Goal: Information Seeking & Learning: Learn about a topic

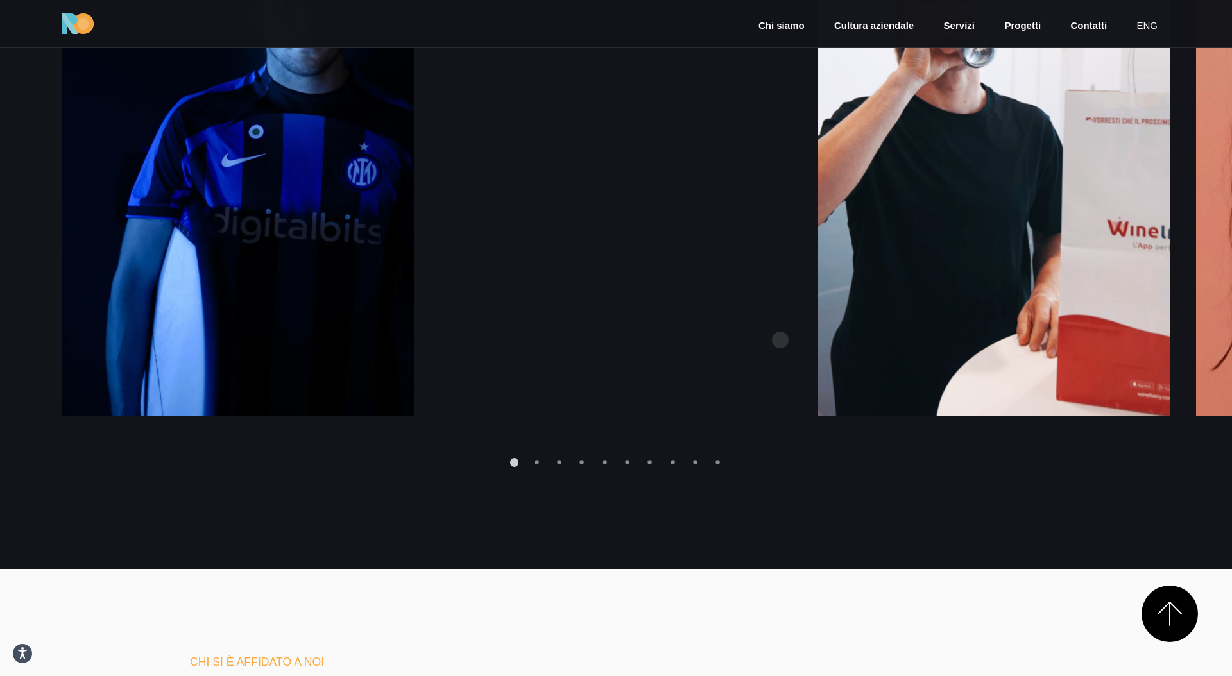
scroll to position [2027, 0]
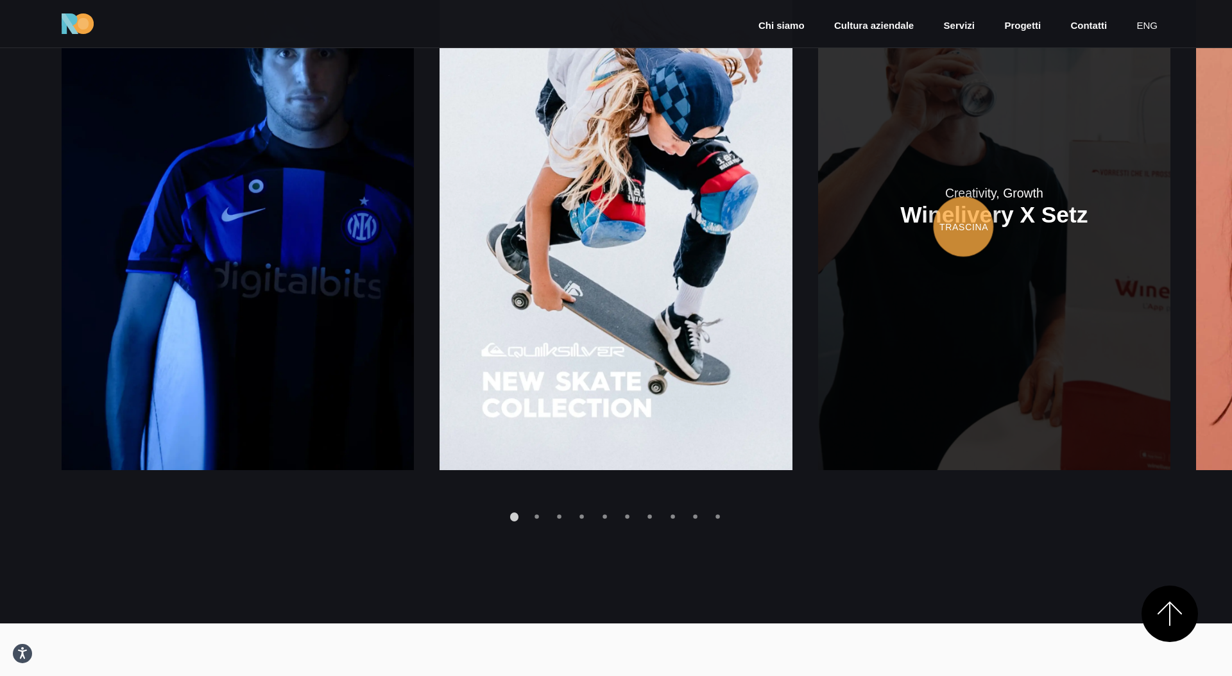
click at [818, 227] on link at bounding box center [994, 206] width 352 height 529
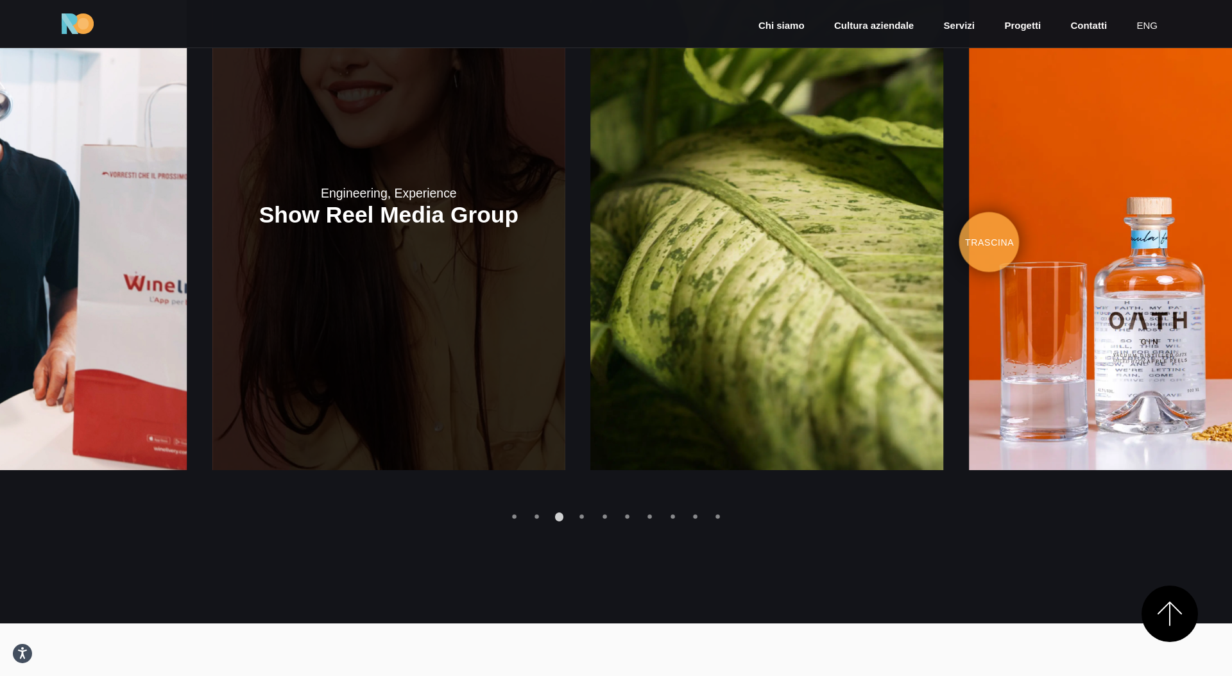
click at [307, 242] on link at bounding box center [388, 206] width 352 height 529
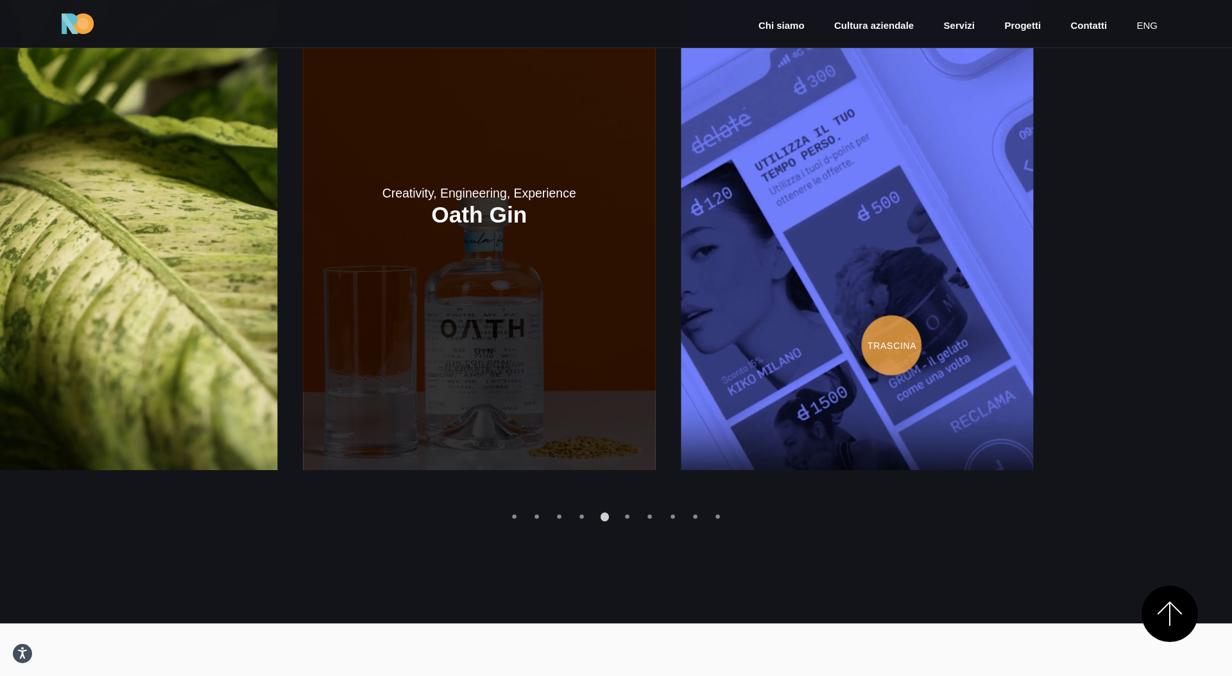
click at [377, 307] on link at bounding box center [479, 206] width 352 height 529
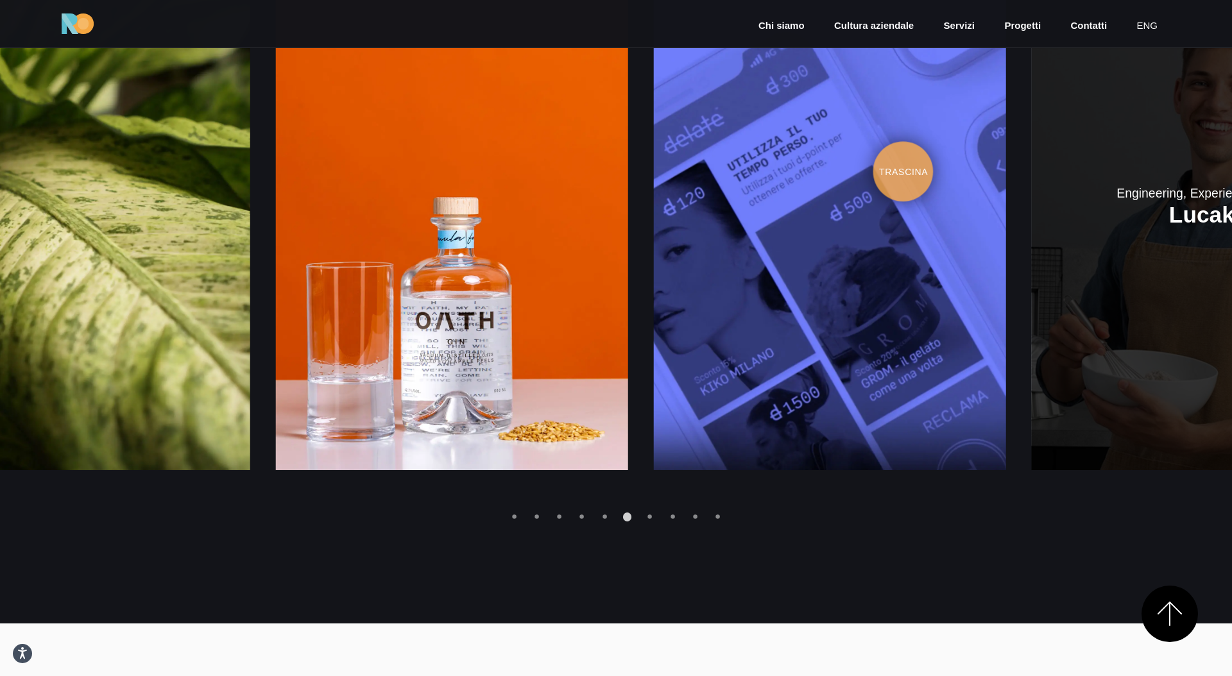
click at [1231, 162] on link at bounding box center [1208, 206] width 352 height 529
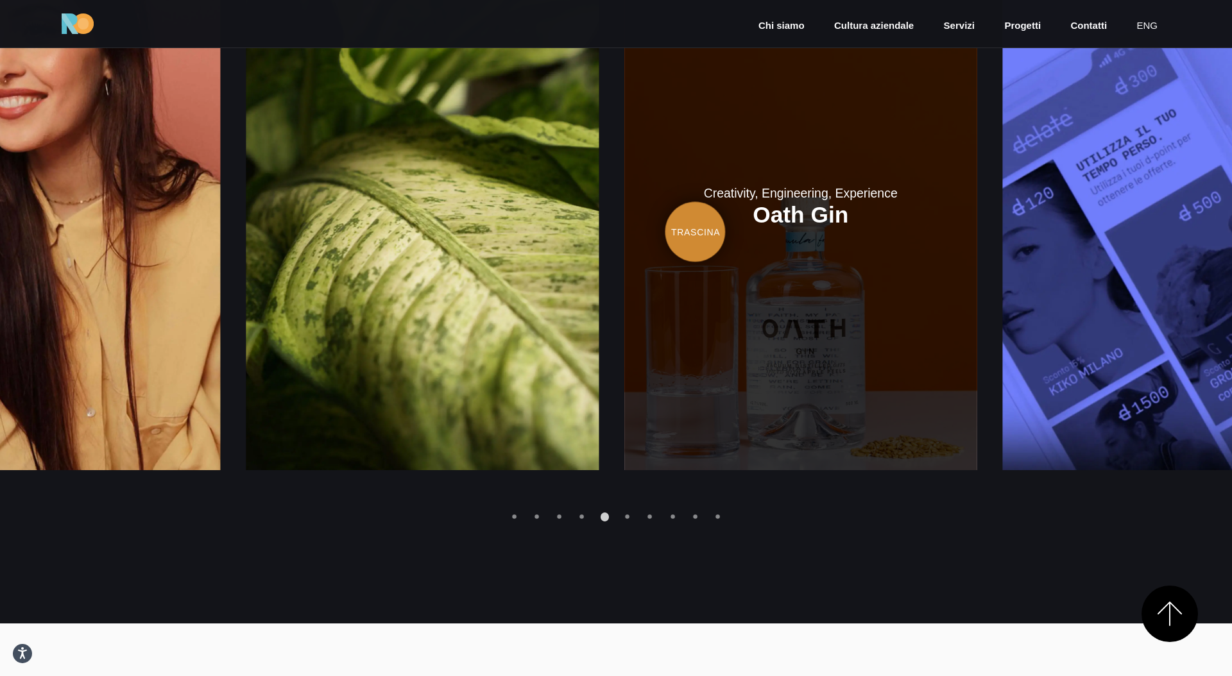
click at [976, 230] on link at bounding box center [800, 206] width 352 height 529
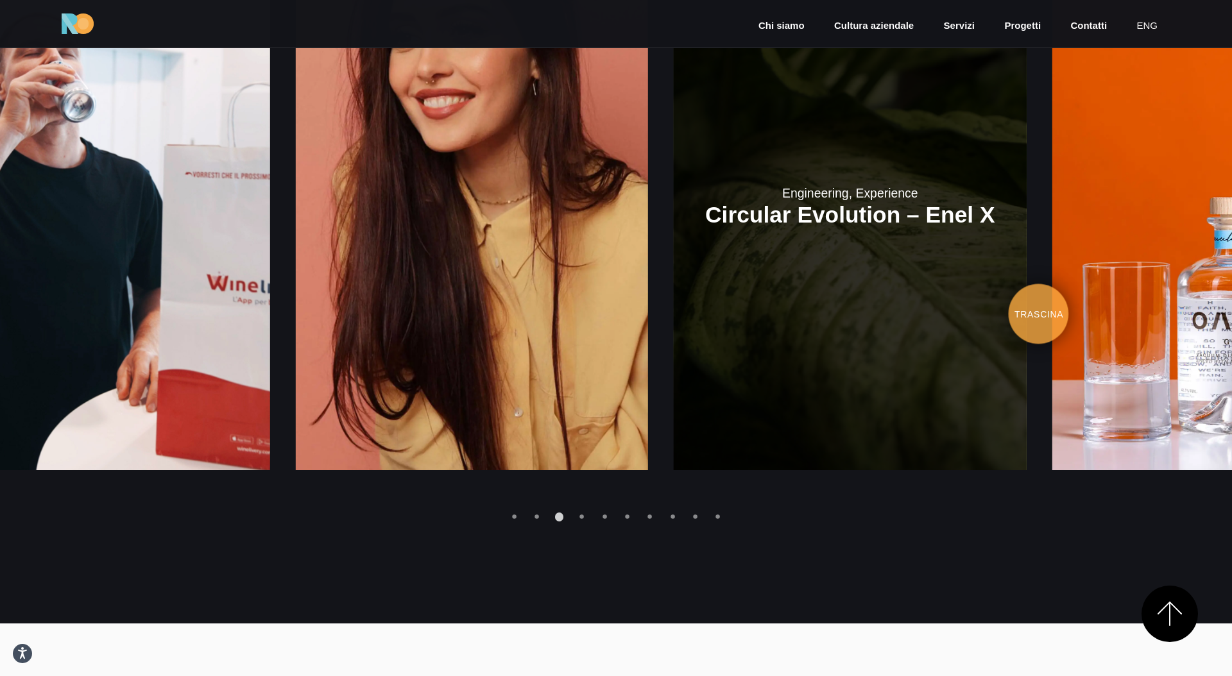
click at [845, 314] on link at bounding box center [850, 206] width 352 height 529
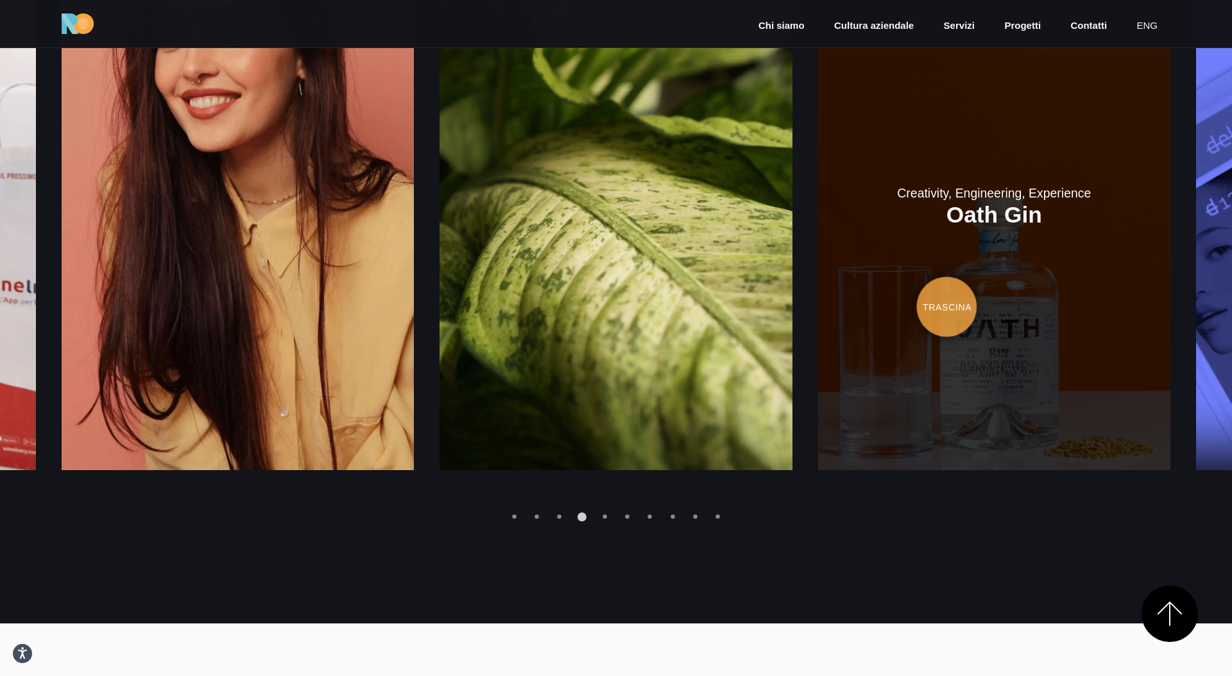
click at [818, 305] on link at bounding box center [994, 206] width 352 height 529
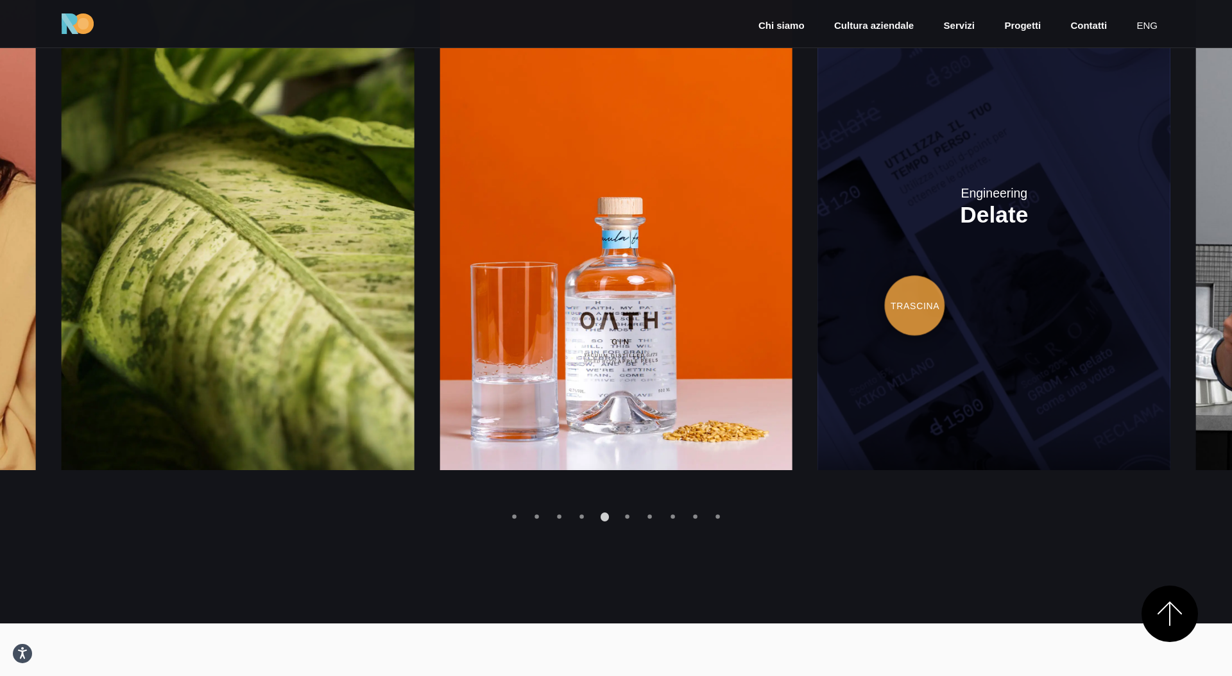
click at [818, 306] on link at bounding box center [994, 206] width 352 height 529
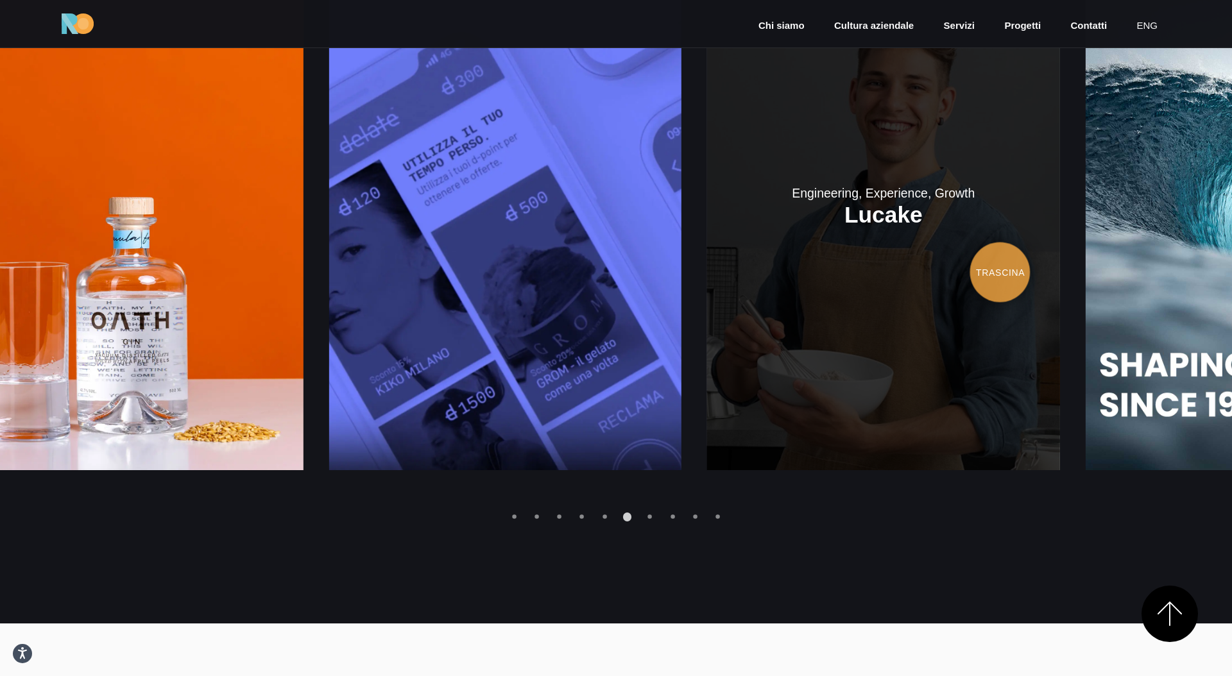
click at [833, 273] on link at bounding box center [883, 206] width 352 height 529
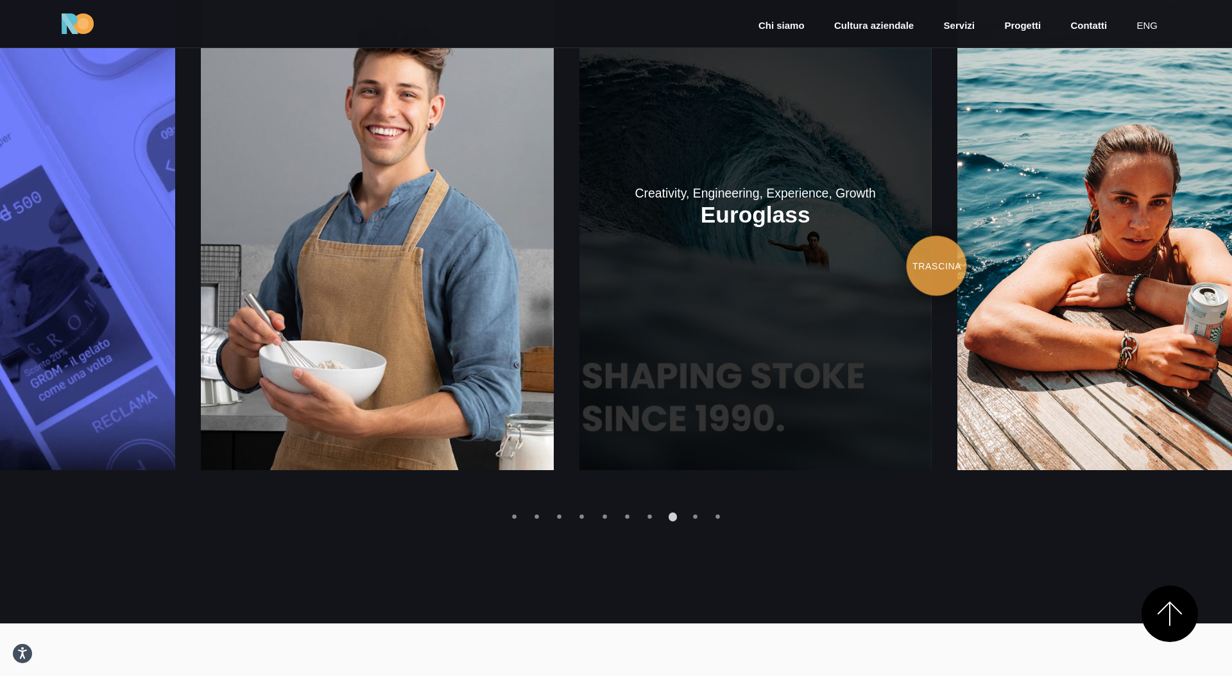
click at [614, 266] on link at bounding box center [755, 206] width 352 height 529
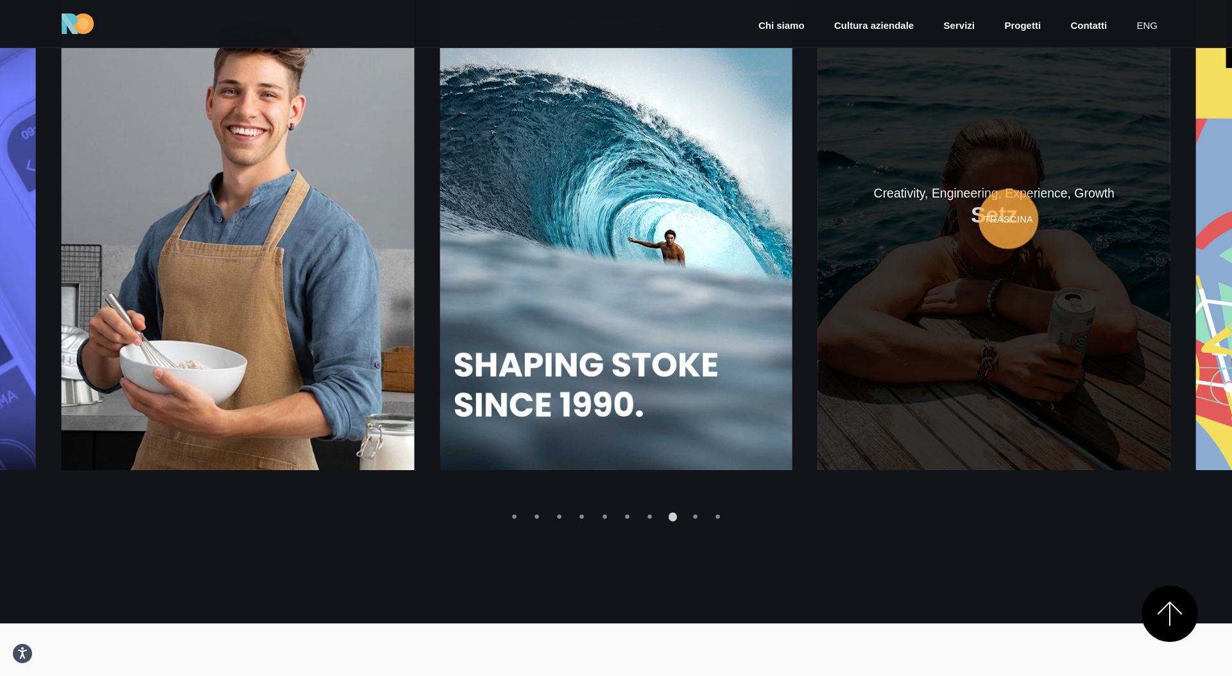
click at [818, 219] on link at bounding box center [994, 206] width 352 height 529
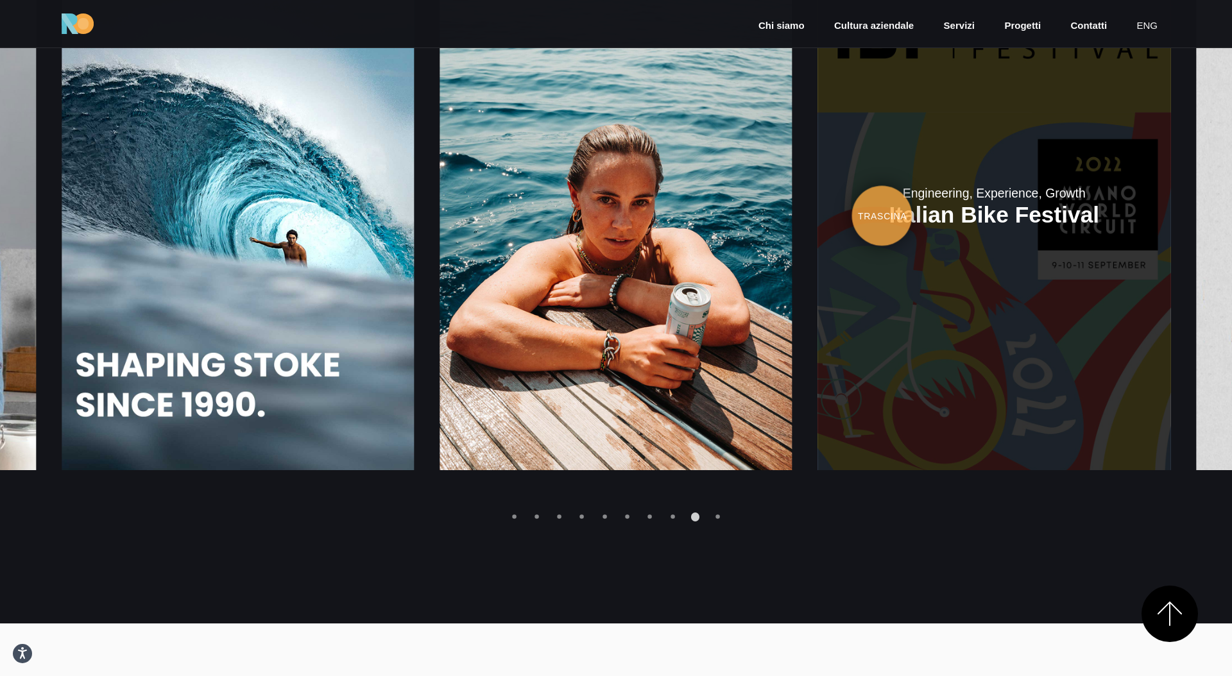
click at [818, 216] on link at bounding box center [994, 206] width 352 height 529
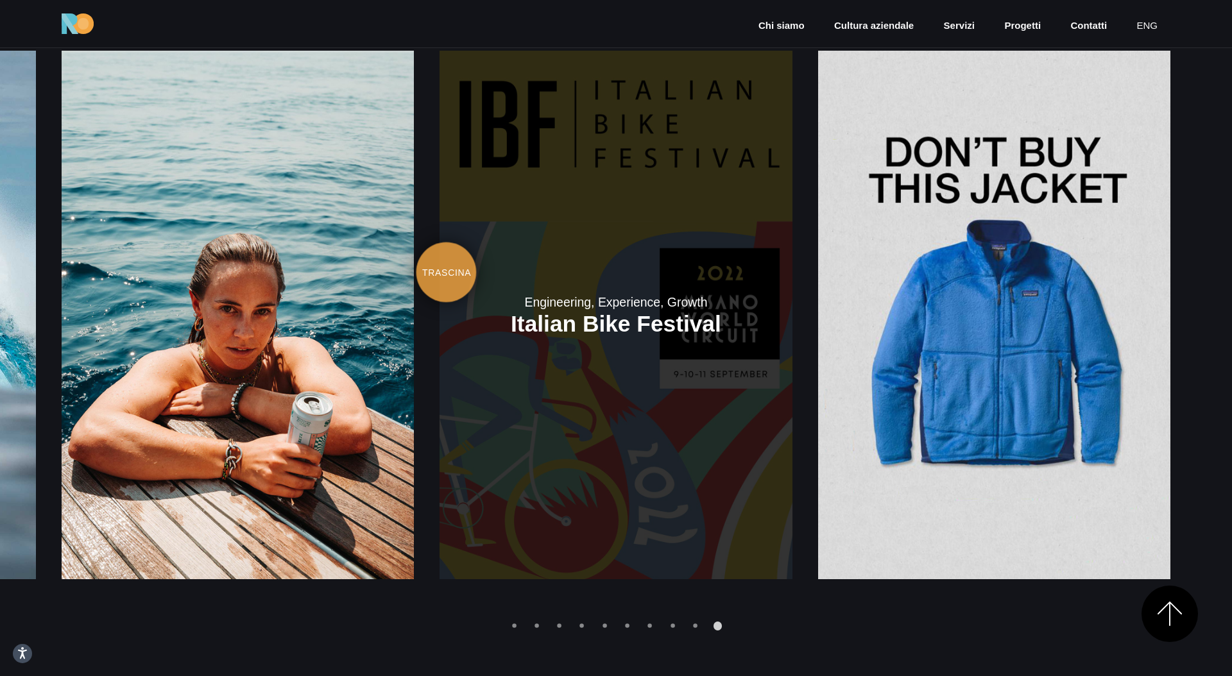
scroll to position [1917, 0]
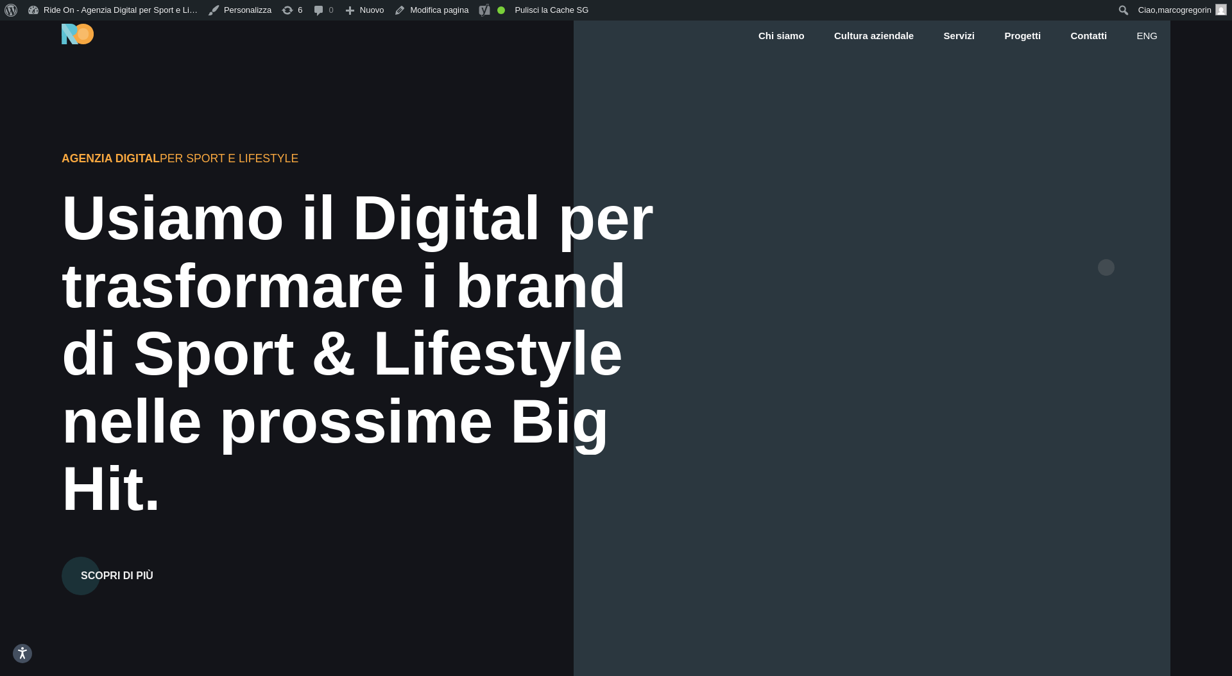
click at [1104, 252] on div at bounding box center [871, 359] width 597 height 676
click at [1112, 251] on div at bounding box center [871, 359] width 597 height 676
click at [1112, 268] on div at bounding box center [871, 359] width 597 height 676
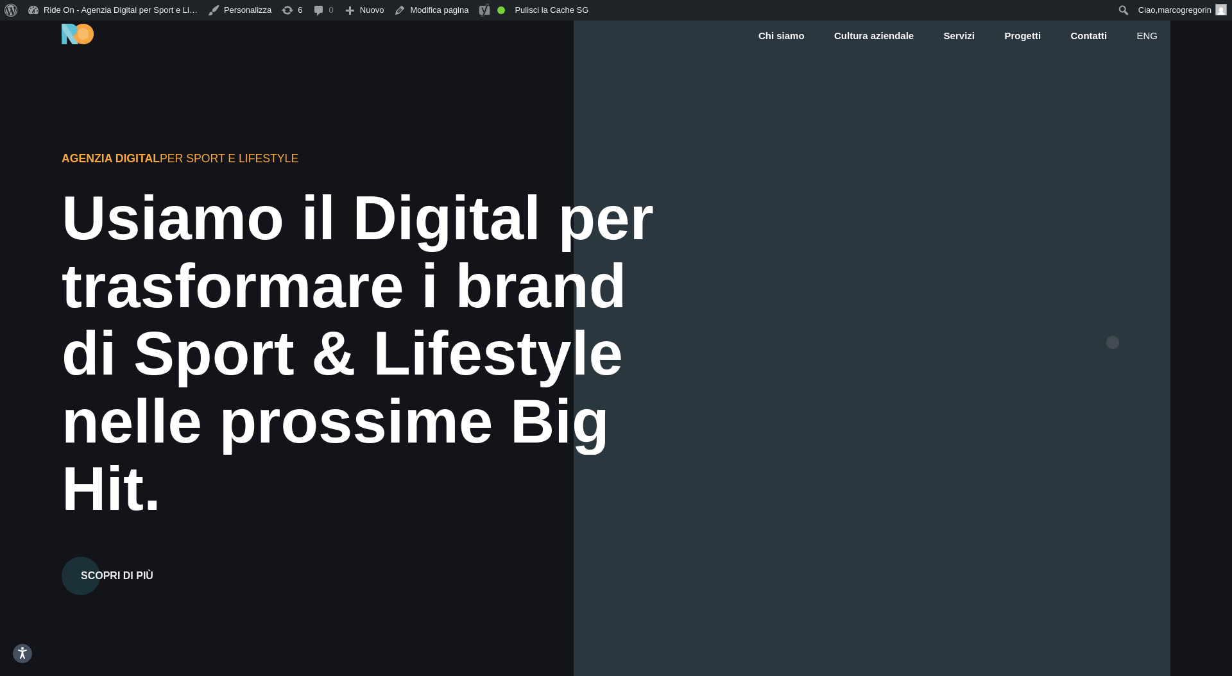
click at [1112, 322] on div at bounding box center [871, 359] width 597 height 676
click at [1116, 299] on div at bounding box center [871, 359] width 597 height 676
click at [1116, 298] on div at bounding box center [871, 359] width 597 height 676
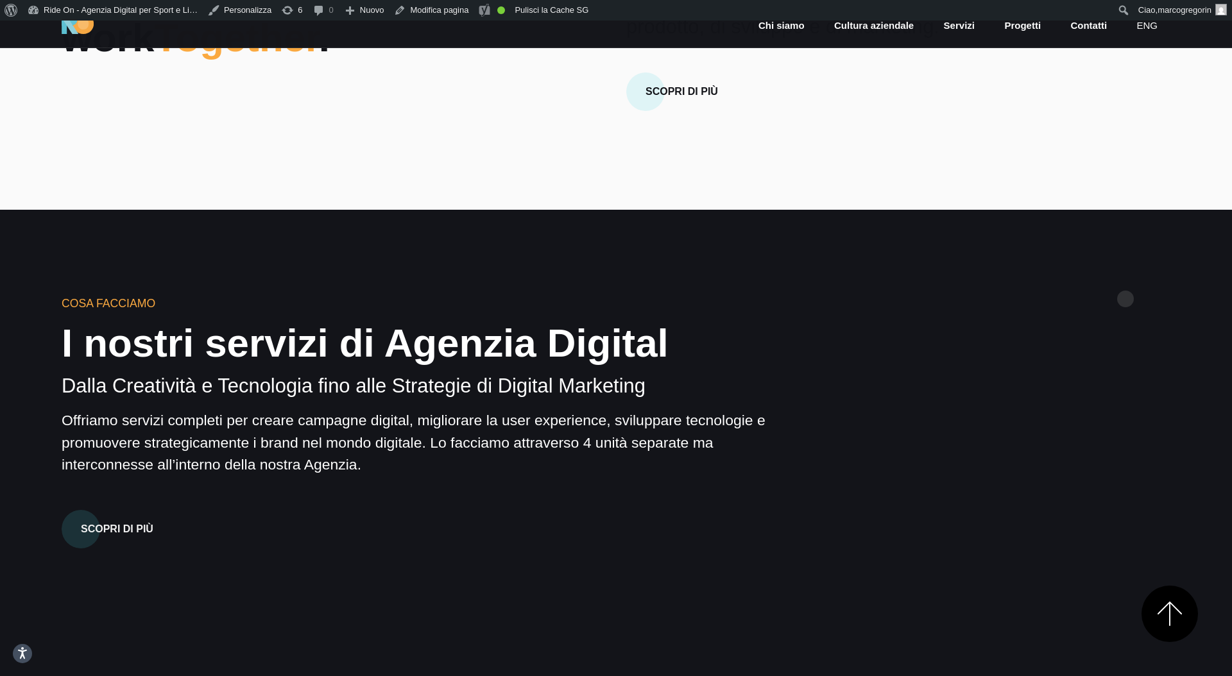
scroll to position [914, 0]
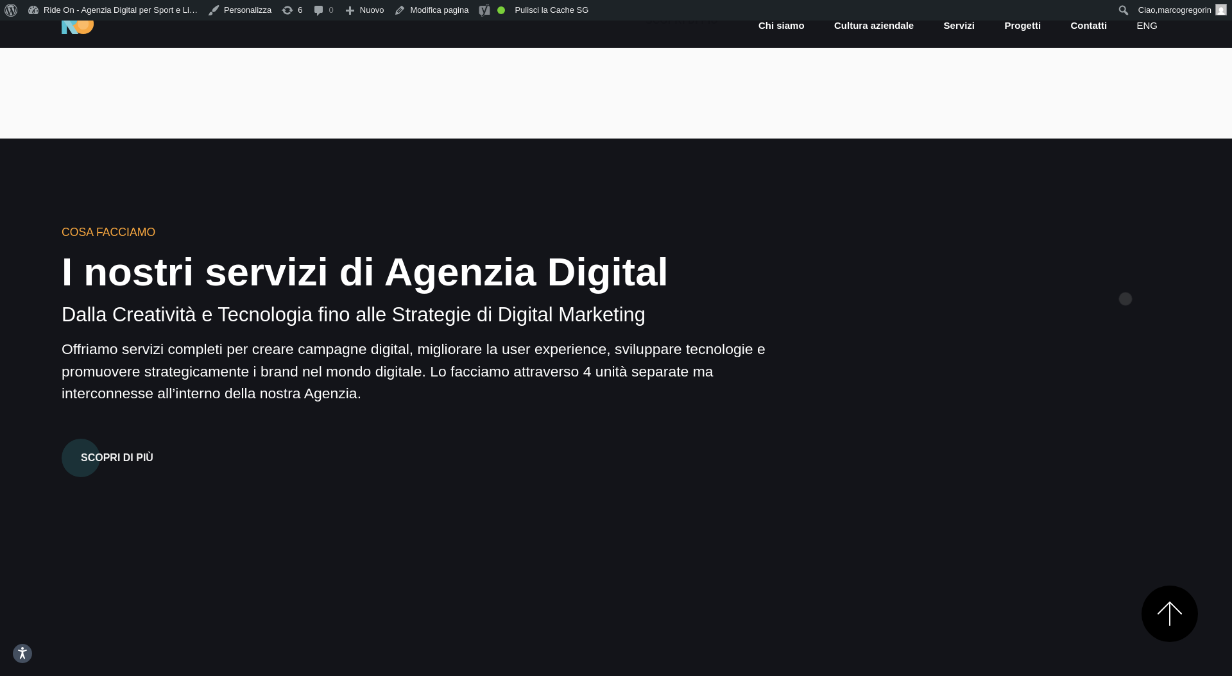
click at [1125, 278] on div "Cosa Facciamo I nostri servizi di Agenzia Digital Dalla Creatività e Tecnologia…" at bounding box center [615, 571] width 1129 height 695
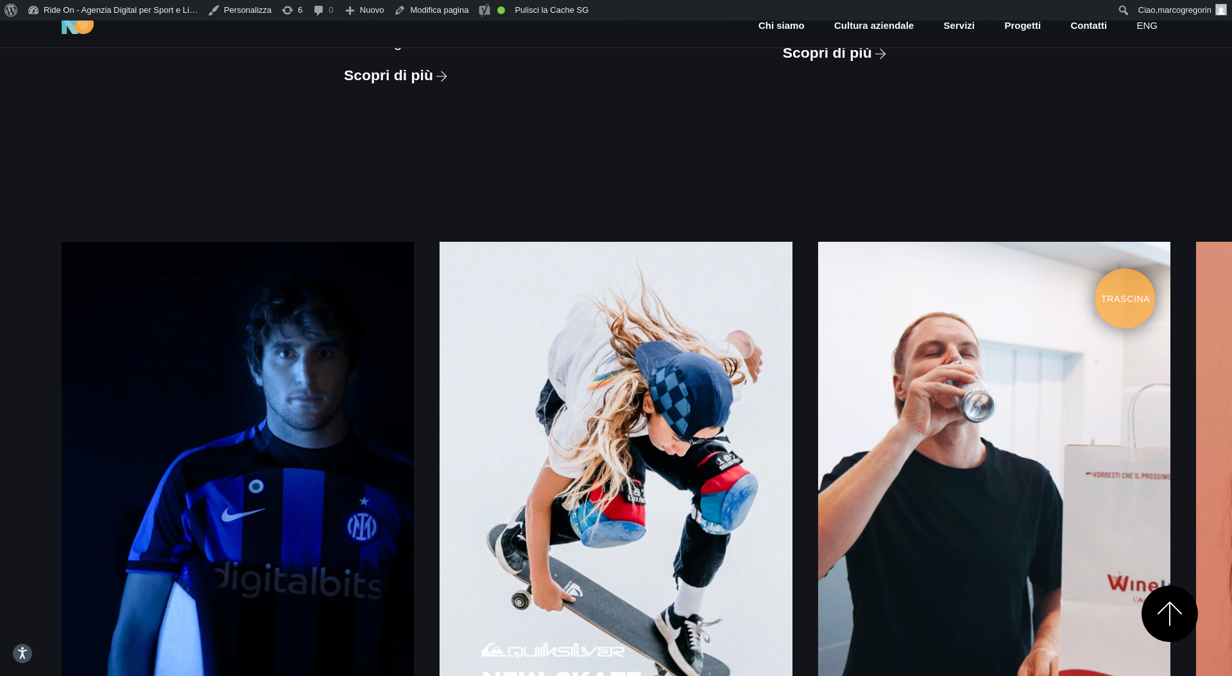
scroll to position [1781, 0]
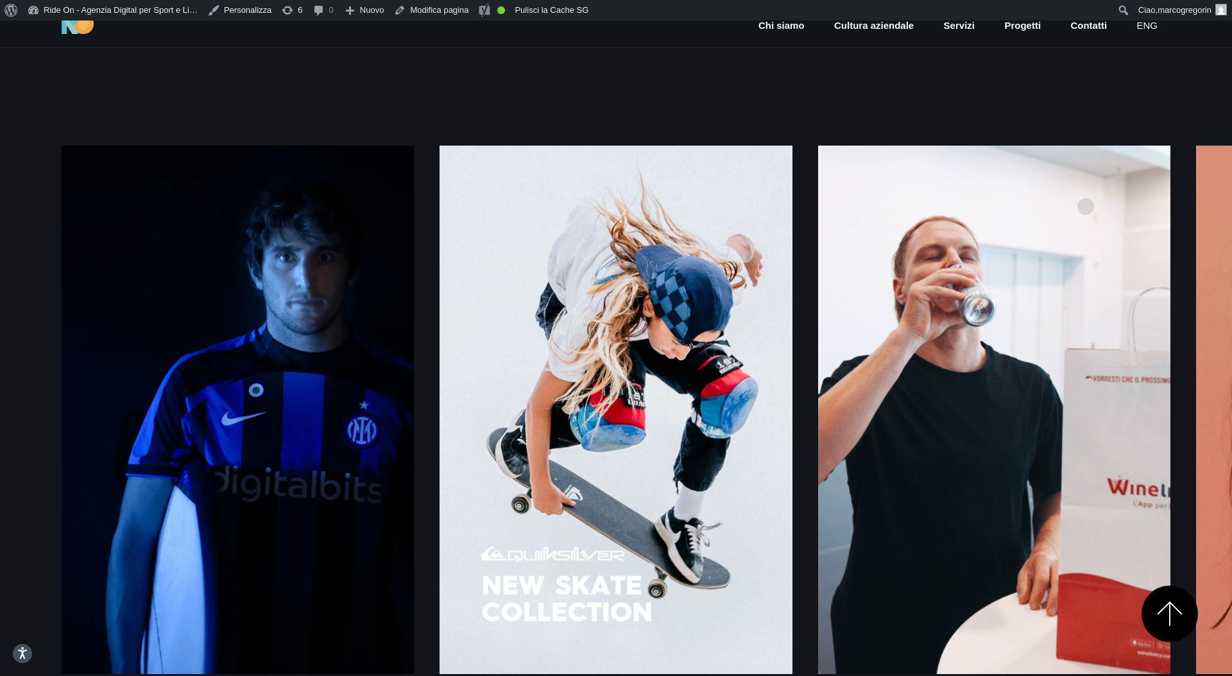
scroll to position [1935, 0]
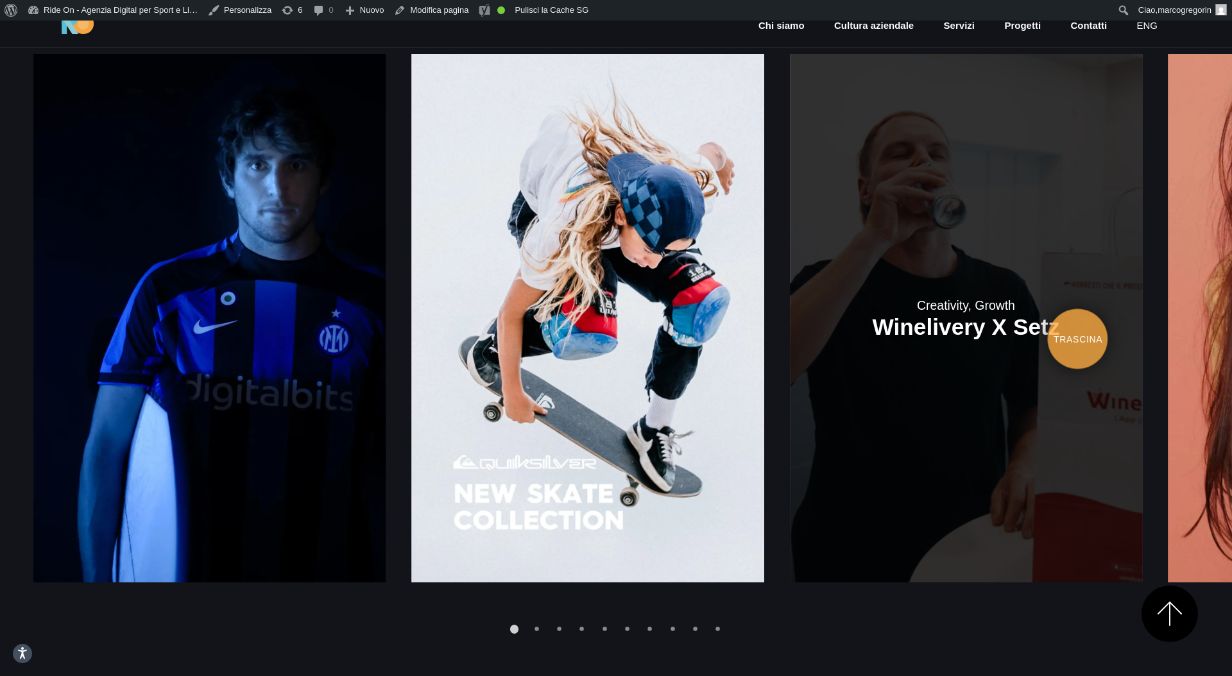
click at [790, 304] on link at bounding box center [966, 318] width 352 height 529
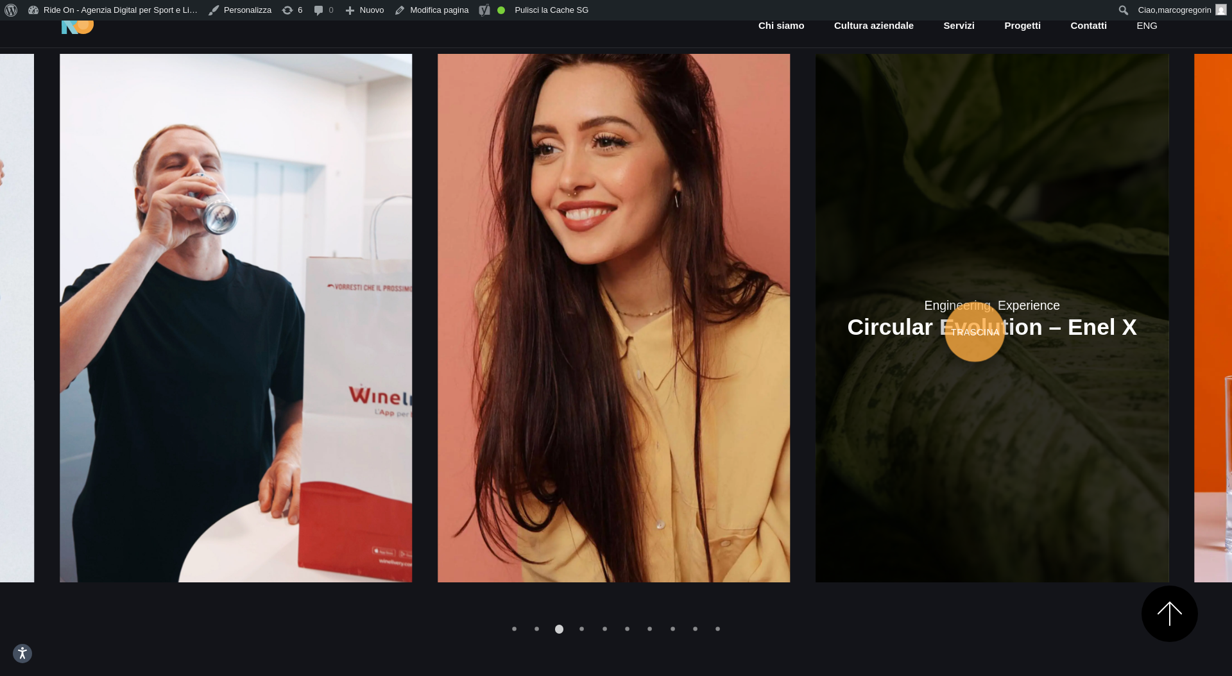
click at [816, 312] on link at bounding box center [992, 318] width 352 height 529
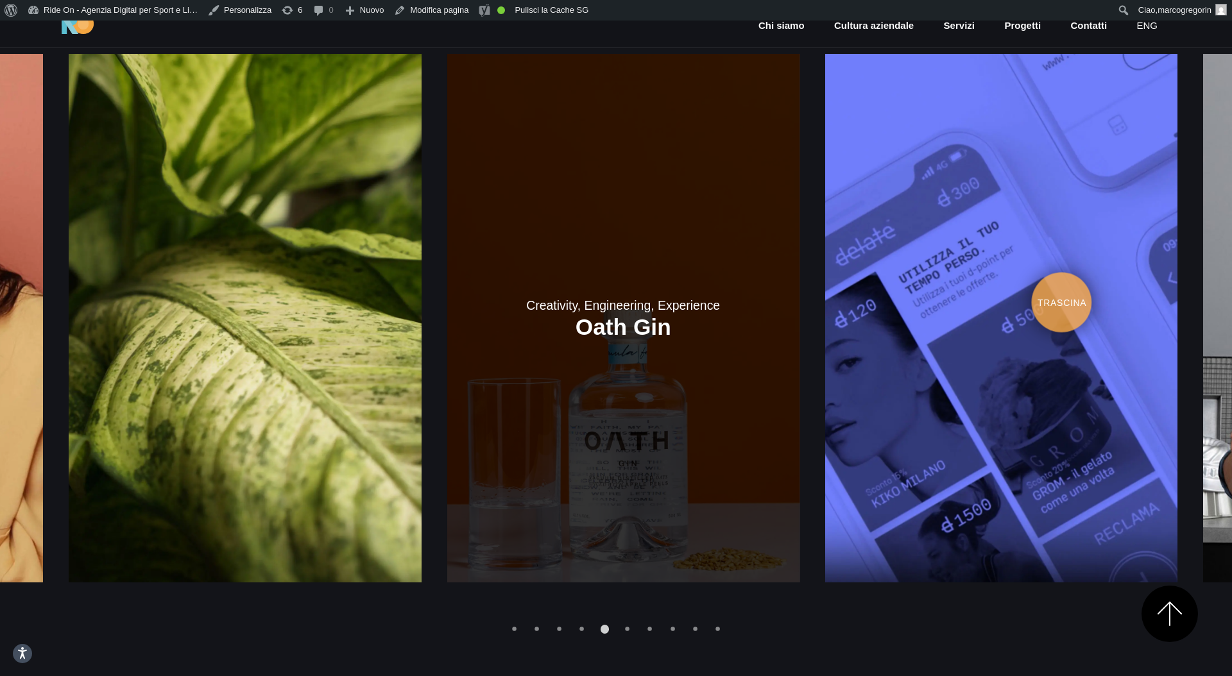
click at [620, 284] on link at bounding box center [623, 318] width 352 height 529
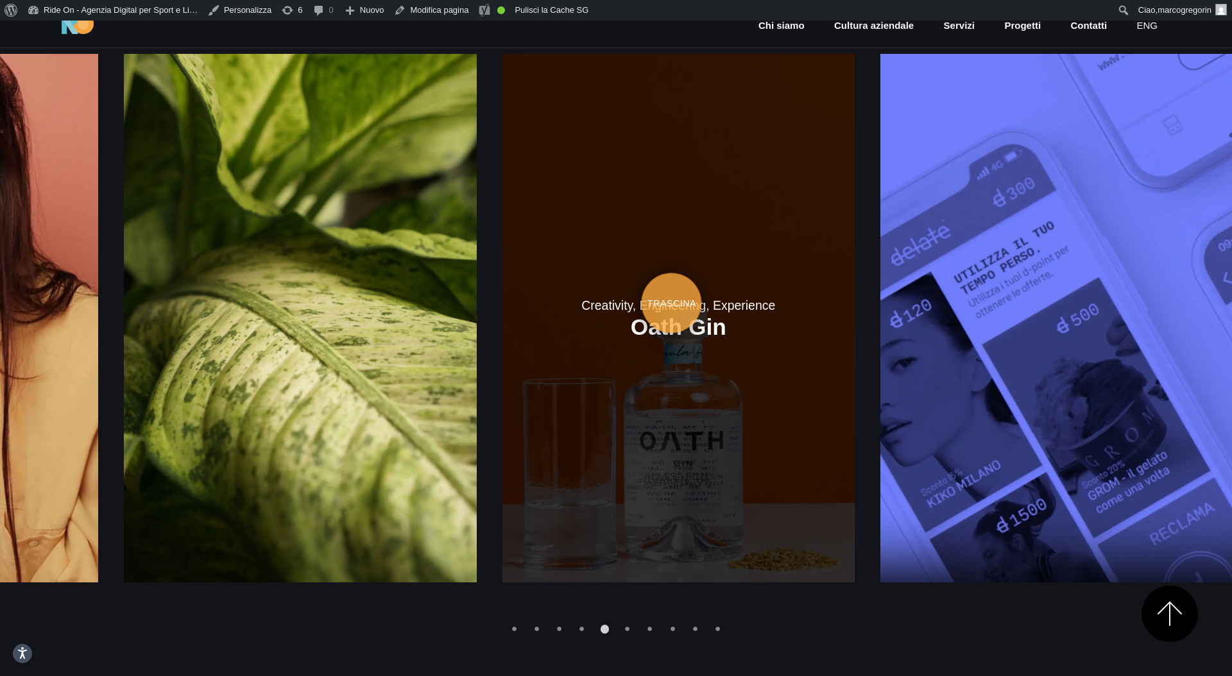
click at [854, 283] on link at bounding box center [678, 318] width 352 height 529
